Goal: Task Accomplishment & Management: Use online tool/utility

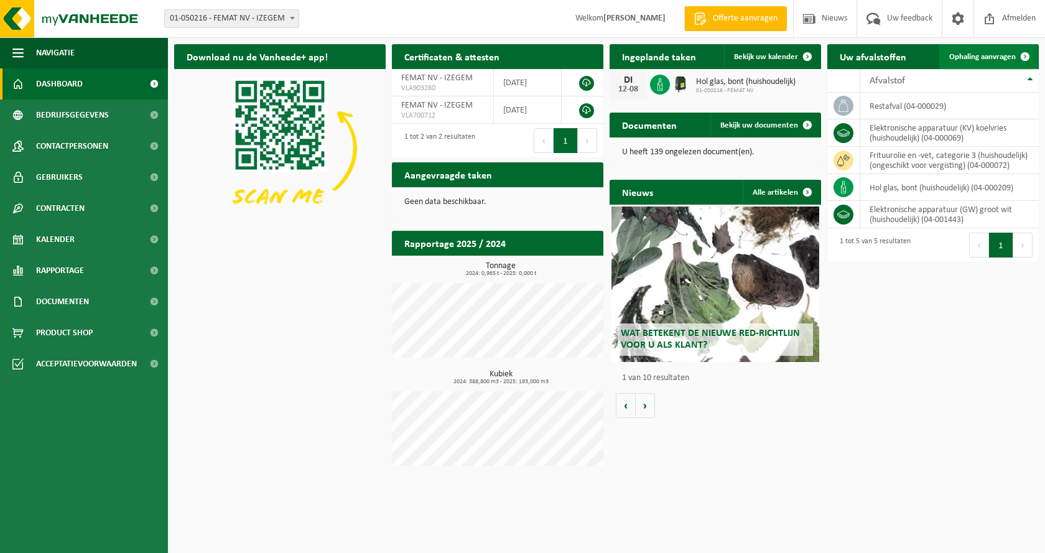
click at [987, 56] on span "Ophaling aanvragen" at bounding box center [983, 57] width 67 height 8
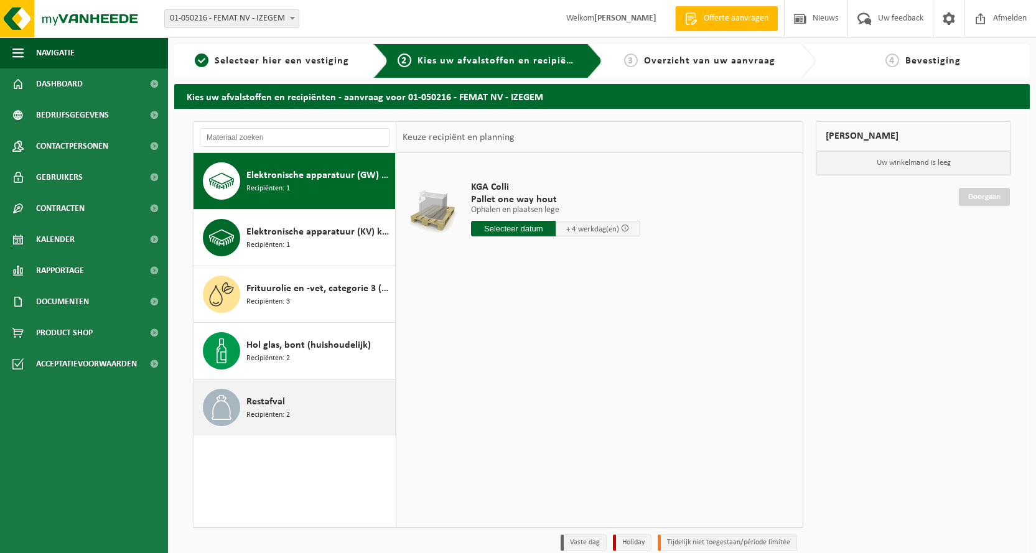
click at [292, 398] on div "Restafval Recipiënten: 2" at bounding box center [319, 407] width 146 height 37
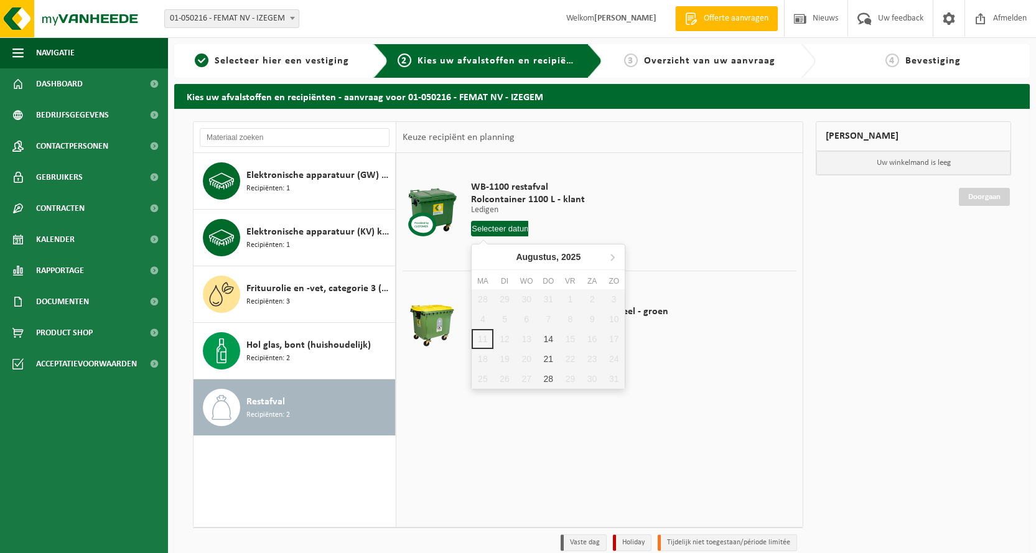
click at [504, 228] on input "text" at bounding box center [499, 229] width 57 height 16
click at [554, 339] on div "14" at bounding box center [549, 339] width 22 height 20
type input "Van 2025-08-14"
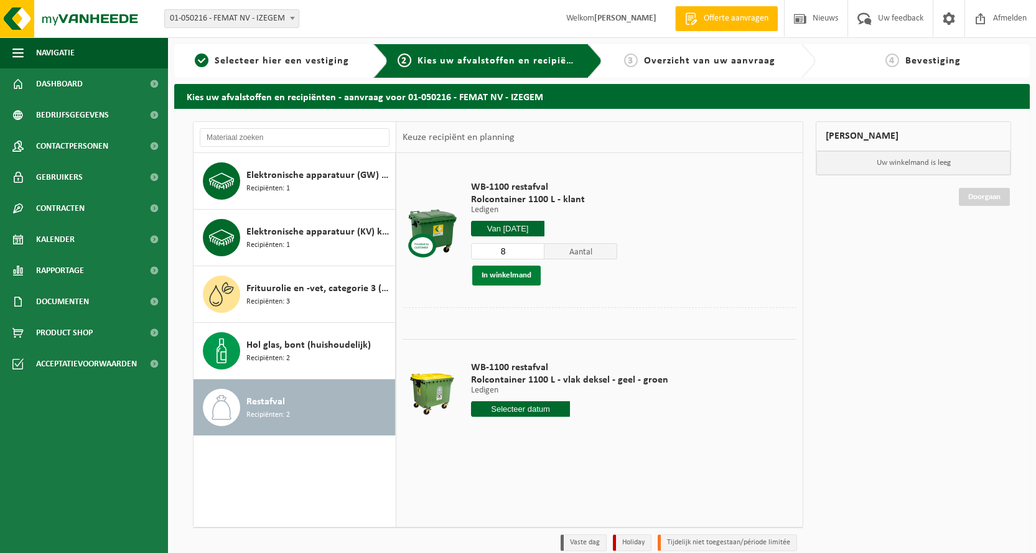
click at [517, 275] on button "In winkelmand" at bounding box center [506, 276] width 68 height 20
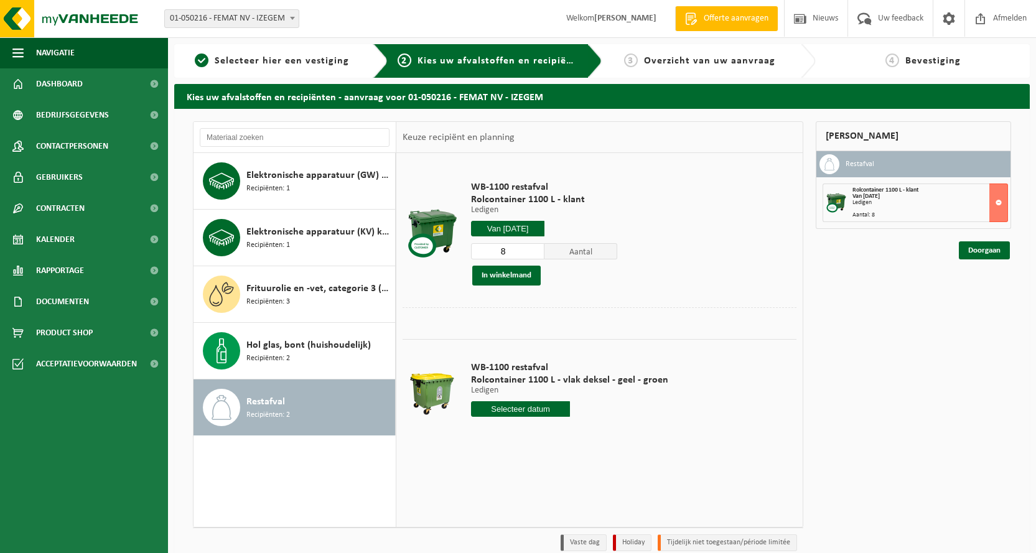
click at [541, 404] on input "text" at bounding box center [520, 409] width 99 height 16
click at [548, 518] on div "14" at bounding box center [549, 519] width 22 height 20
type input "Van [DATE]"
click at [537, 408] on input "Van 2025-08-14" at bounding box center [520, 409] width 99 height 16
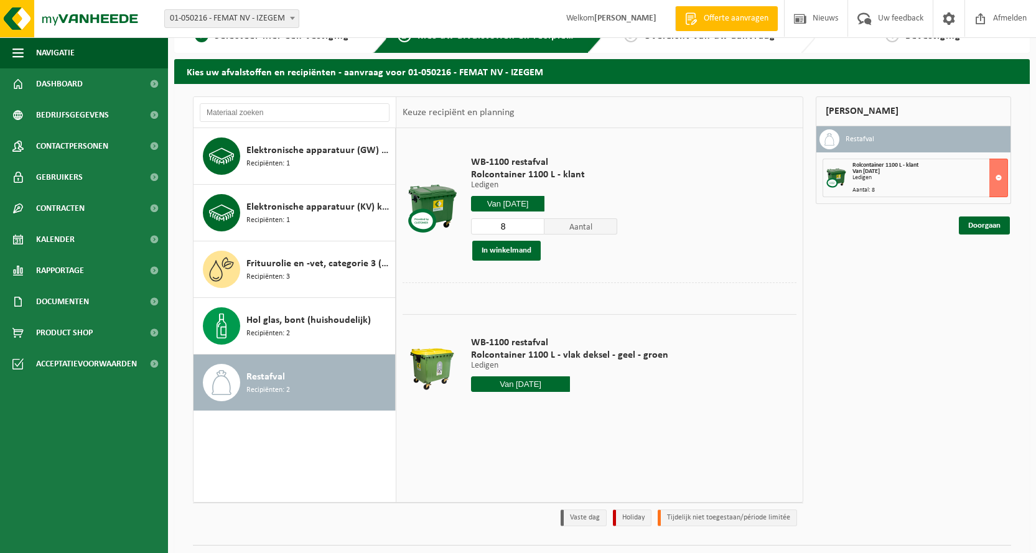
scroll to position [55, 0]
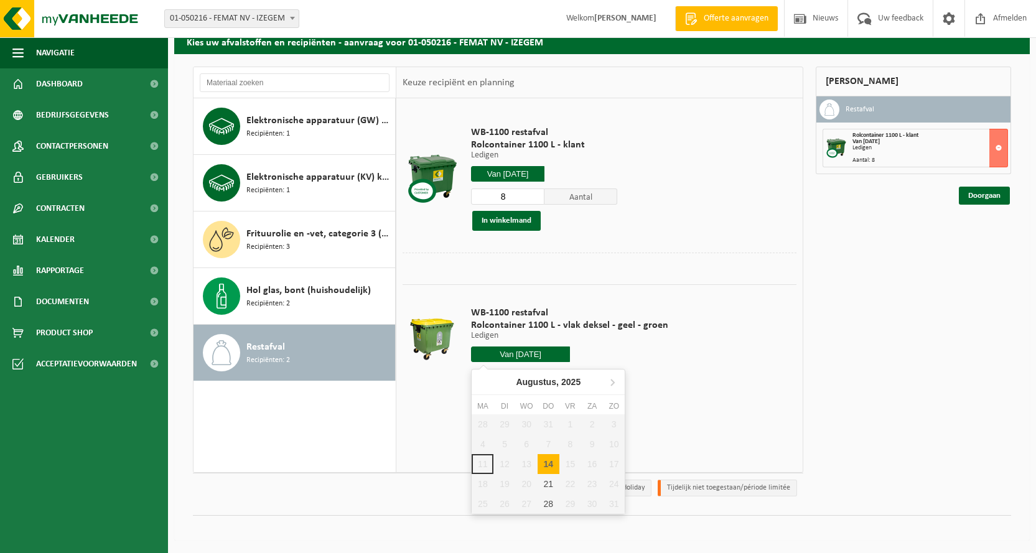
click at [551, 356] on input "Van 2025-08-14" at bounding box center [520, 355] width 99 height 16
click at [548, 465] on div "14" at bounding box center [549, 464] width 22 height 20
type input "Van 2025-08-14"
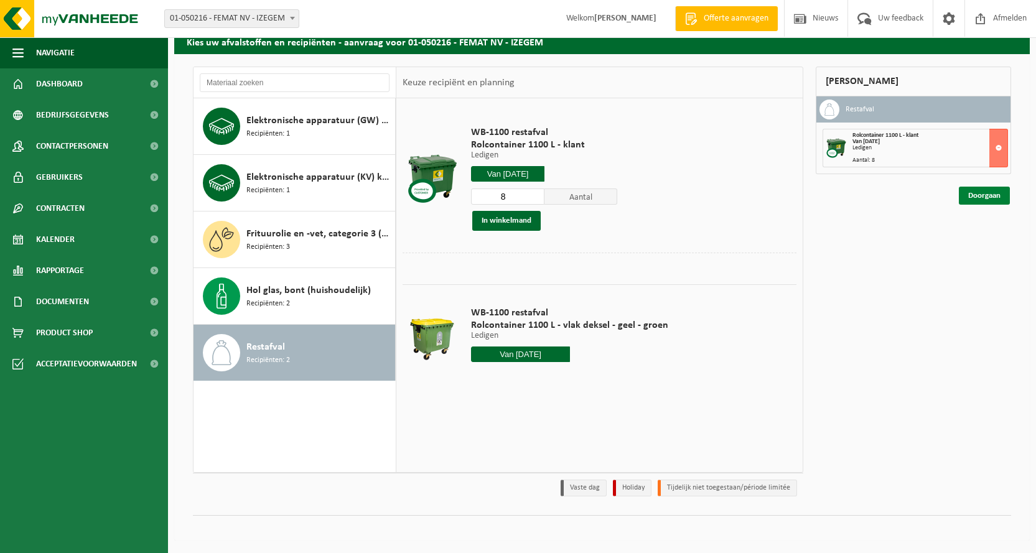
click at [976, 198] on link "Doorgaan" at bounding box center [984, 196] width 51 height 18
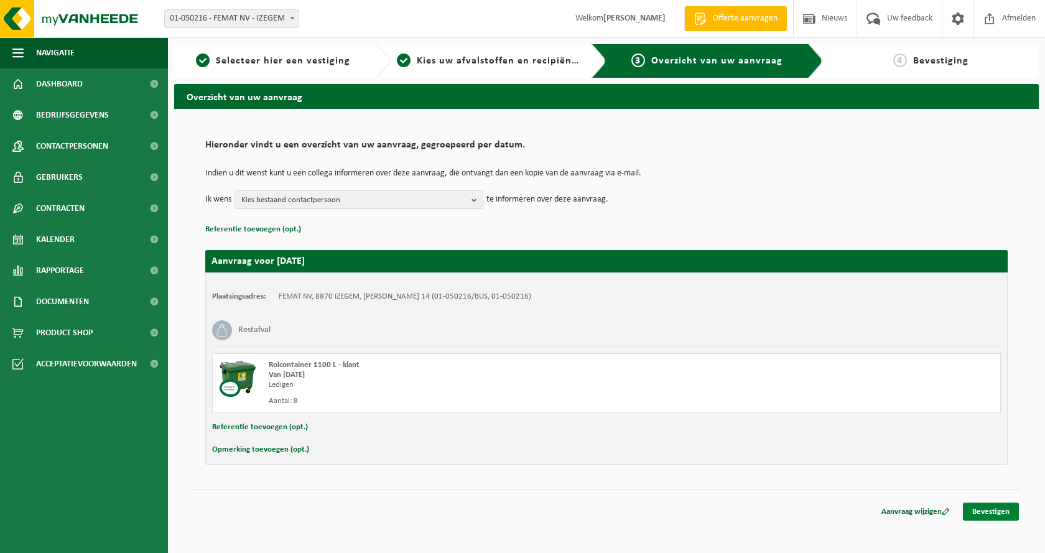
click at [996, 507] on link "Bevestigen" at bounding box center [991, 512] width 56 height 18
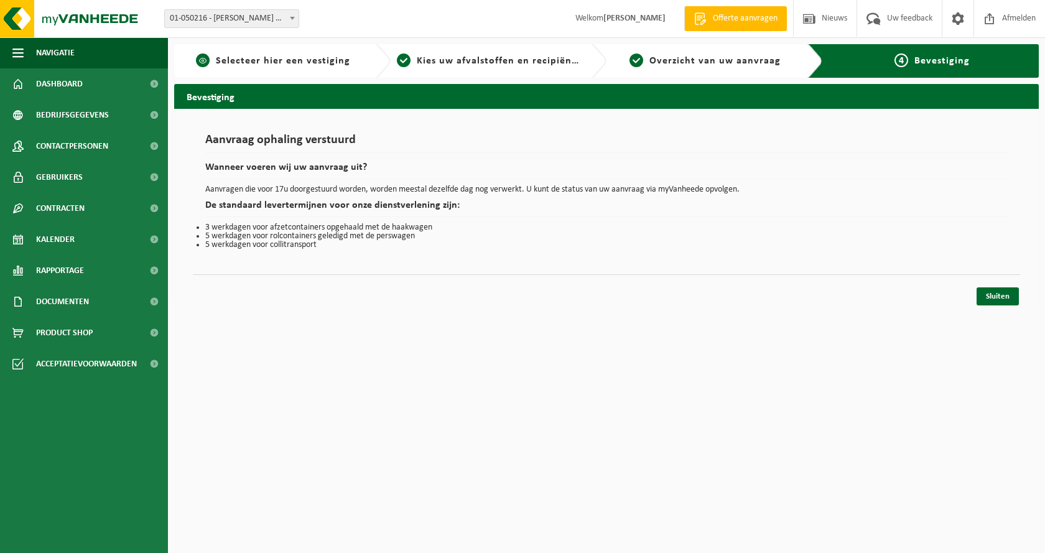
click at [285, 59] on span "Selecteer hier een vestiging" at bounding box center [283, 61] width 134 height 10
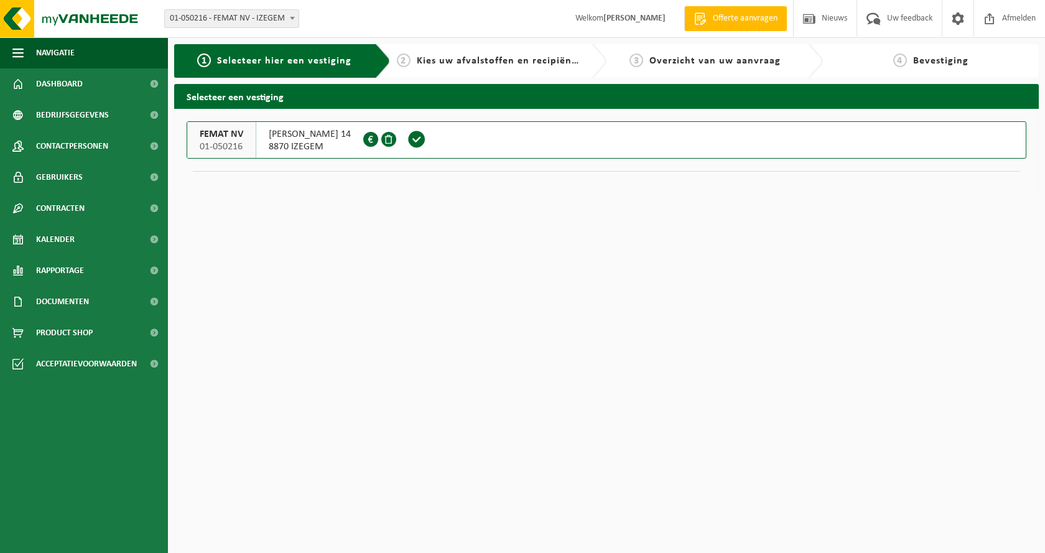
click at [342, 136] on span "LODEWIJK DE RAETLAAN 14" at bounding box center [310, 134] width 82 height 12
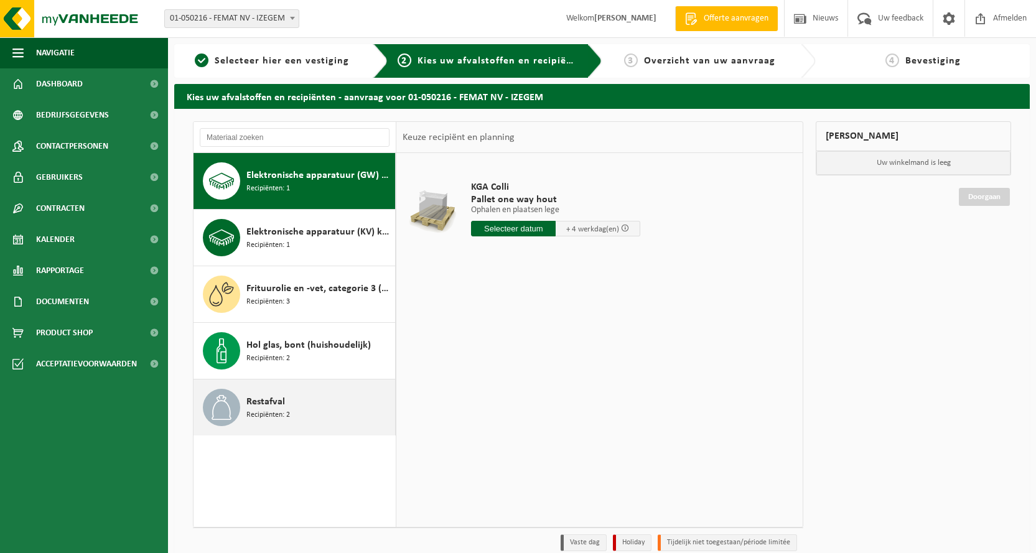
click at [291, 405] on div "Restafval Recipiënten: 2" at bounding box center [319, 407] width 146 height 37
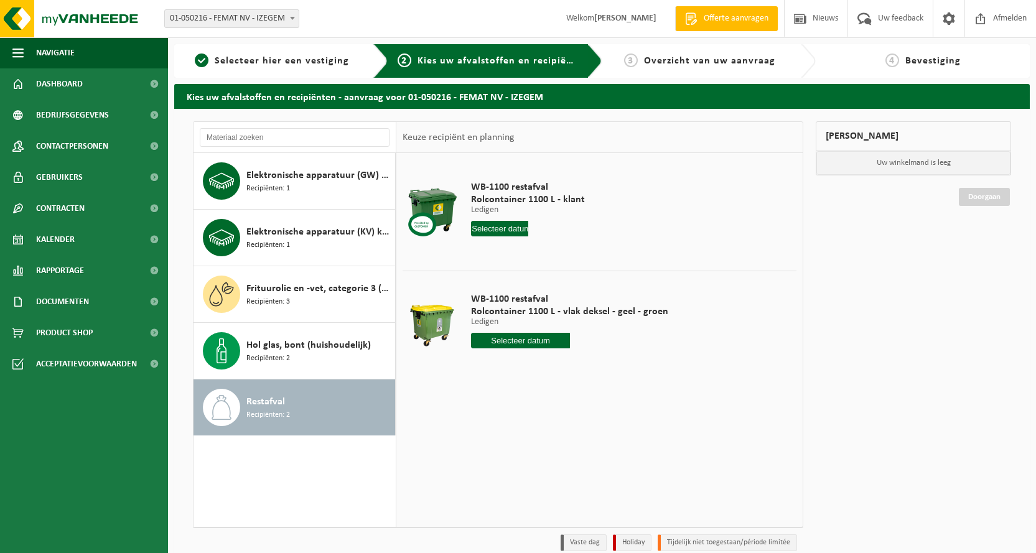
click at [516, 344] on input "text" at bounding box center [520, 341] width 99 height 16
click at [549, 452] on div "14" at bounding box center [549, 451] width 22 height 20
type input "Van 2025-08-14"
click at [525, 387] on button "In winkelmand" at bounding box center [506, 388] width 68 height 20
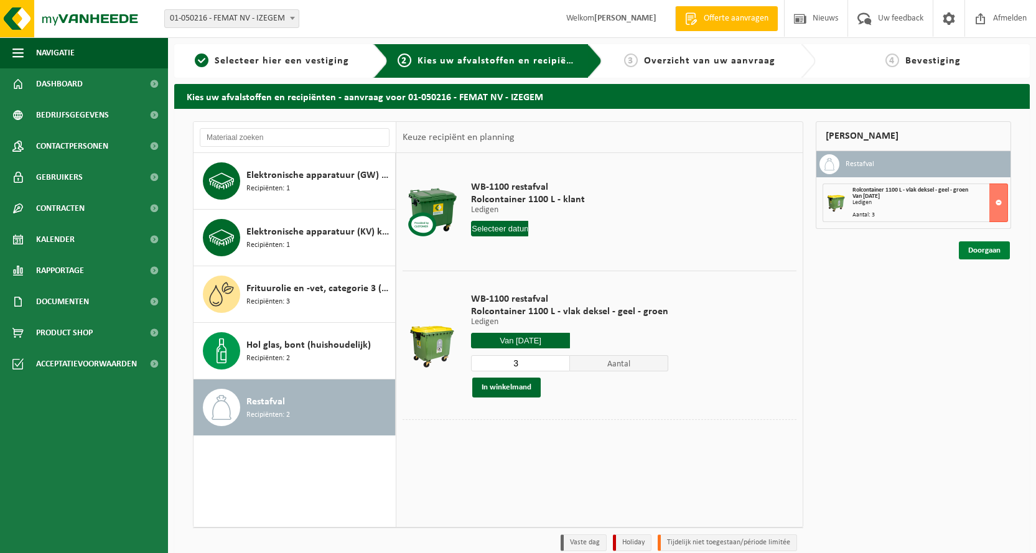
click at [984, 257] on link "Doorgaan" at bounding box center [984, 250] width 51 height 18
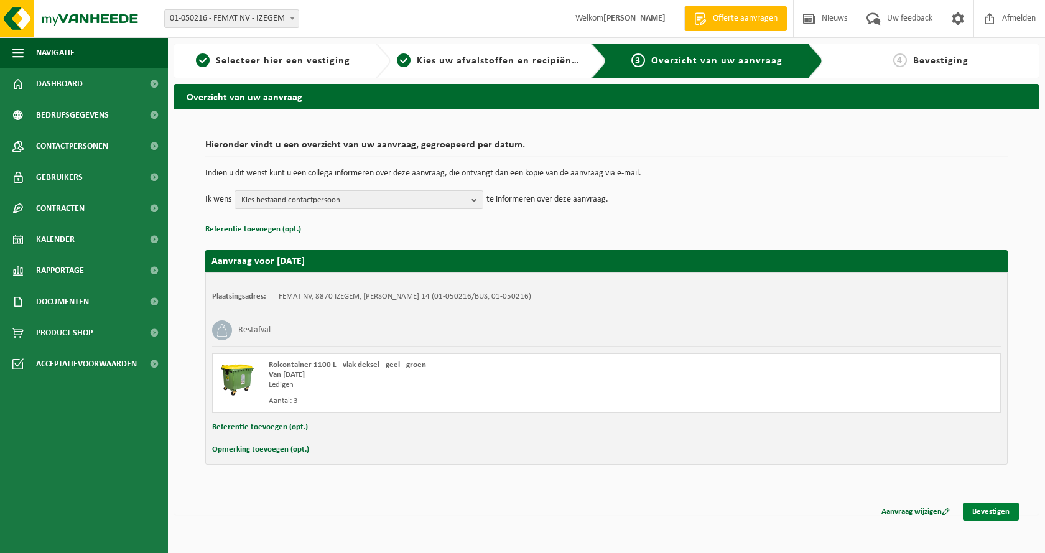
click at [1007, 508] on link "Bevestigen" at bounding box center [991, 512] width 56 height 18
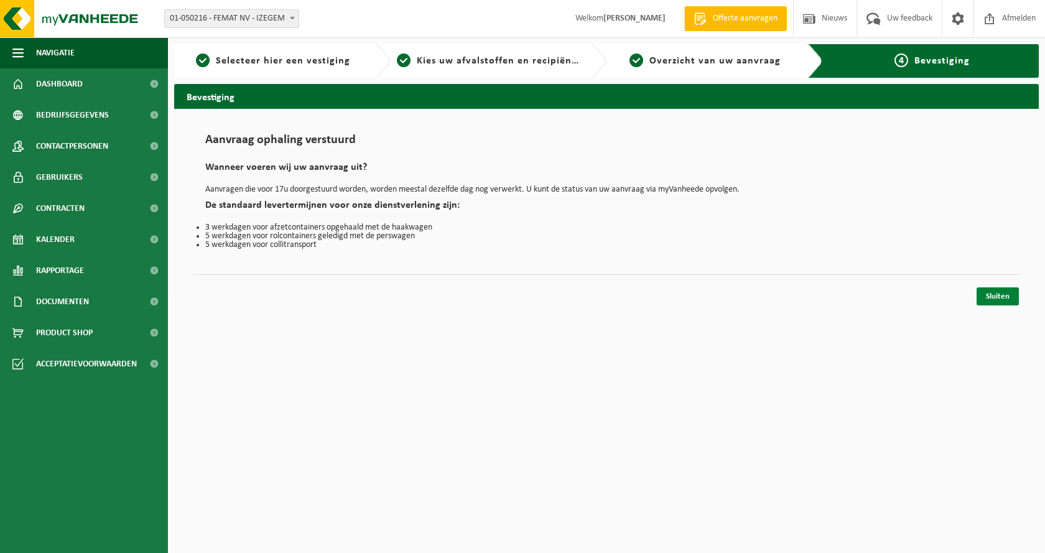
click at [1003, 296] on link "Sluiten" at bounding box center [998, 296] width 42 height 18
